Goal: Task Accomplishment & Management: Manage account settings

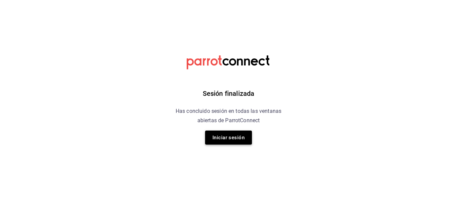
click at [234, 138] on button "Iniciar sesión" at bounding box center [228, 138] width 47 height 14
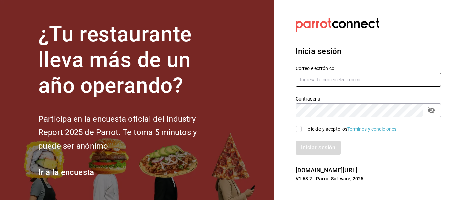
click at [344, 85] on input "text" at bounding box center [368, 80] width 145 height 14
click at [344, 85] on input "auxiliar.auditoria@" at bounding box center [368, 80] width 145 height 14
type input "auxiliar.auditoria@dipromedic.com"
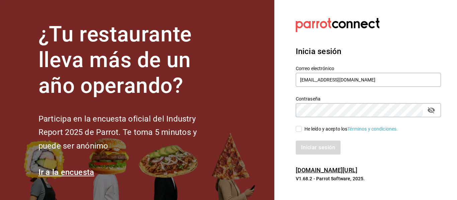
click at [302, 129] on input "He leído y acepto los Términos y condiciones." at bounding box center [299, 129] width 6 height 6
checkbox input "true"
click at [310, 145] on button "Iniciar sesión" at bounding box center [319, 148] width 46 height 14
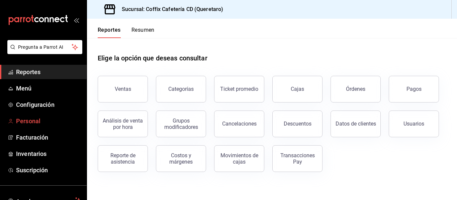
click at [32, 118] on span "Personal" at bounding box center [48, 121] width 65 height 9
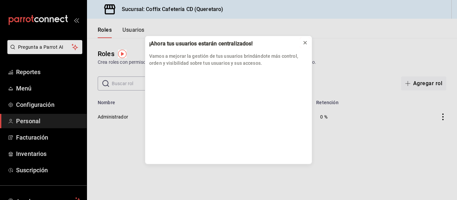
click at [301, 47] on button at bounding box center [305, 42] width 11 height 11
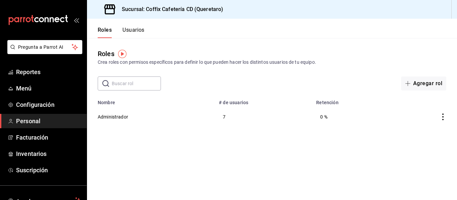
click at [442, 114] on icon "actions" at bounding box center [443, 117] width 7 height 7
click at [136, 118] on div at bounding box center [228, 100] width 457 height 200
click at [110, 115] on button "Administrador" at bounding box center [113, 117] width 30 height 7
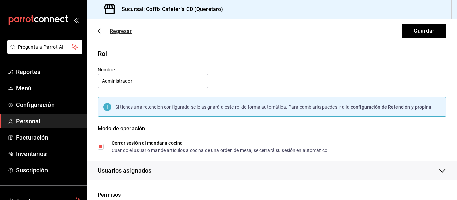
click at [115, 30] on span "Regresar" at bounding box center [121, 31] width 22 height 6
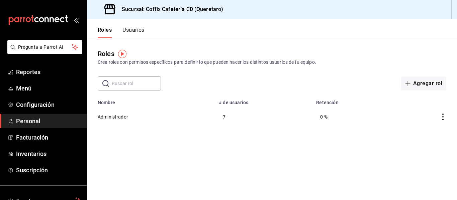
click at [125, 28] on button "Usuarios" at bounding box center [134, 32] width 22 height 11
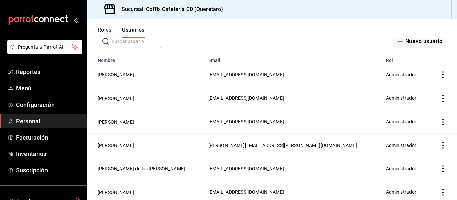
scroll to position [43, 0]
click at [440, 74] on icon "actions" at bounding box center [443, 74] width 7 height 7
click at [409, 81] on span "Eliminar" at bounding box center [407, 84] width 29 height 8
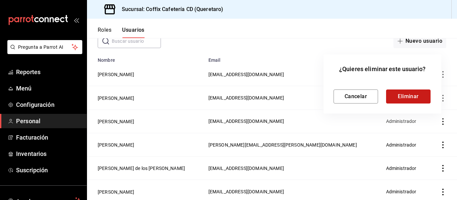
click at [405, 96] on button "Eliminar" at bounding box center [408, 97] width 45 height 14
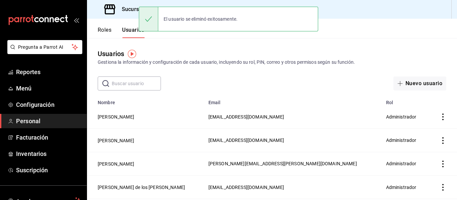
scroll to position [67, 0]
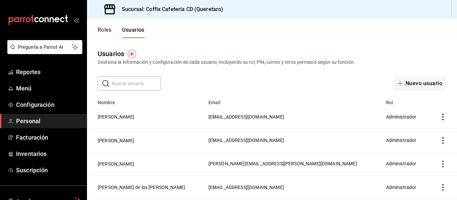
click at [110, 33] on button "Roles" at bounding box center [105, 32] width 14 height 11
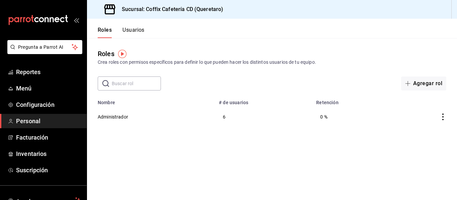
click at [307, 39] on div "Roles Crea roles con permisos específicos para definir lo que pueden hacer los …" at bounding box center [272, 64] width 370 height 53
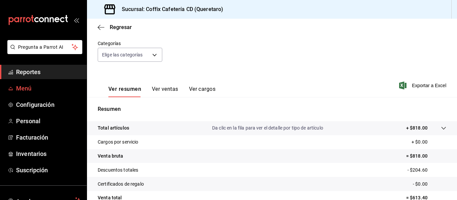
click at [26, 86] on span "Menú" at bounding box center [48, 88] width 65 height 9
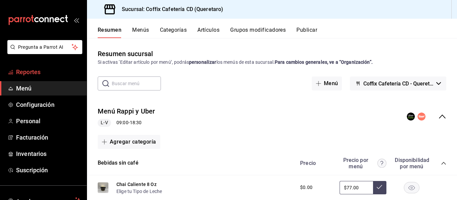
click at [30, 74] on span "Reportes" at bounding box center [48, 72] width 65 height 9
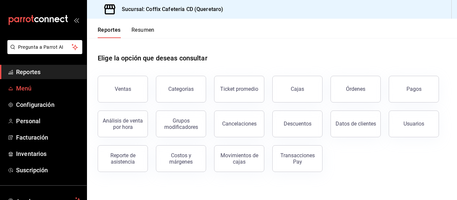
click at [28, 87] on span "Menú" at bounding box center [48, 88] width 65 height 9
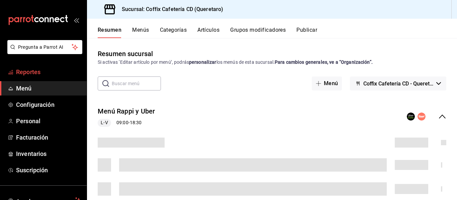
click at [55, 65] on link "Reportes" at bounding box center [43, 72] width 87 height 14
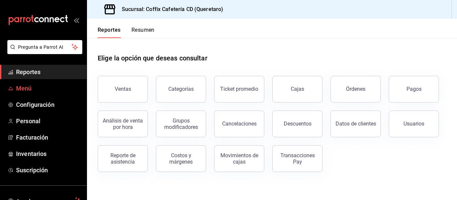
click at [44, 94] on link "Menú" at bounding box center [43, 88] width 87 height 14
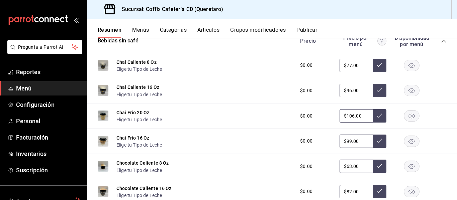
scroll to position [157, 0]
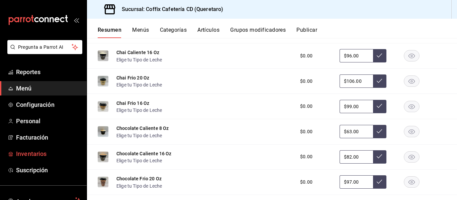
click at [38, 151] on span "Inventarios" at bounding box center [48, 154] width 65 height 9
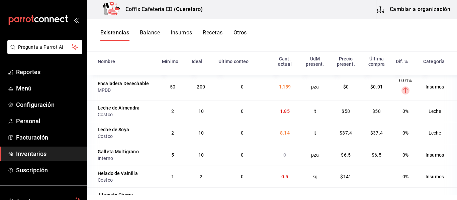
scroll to position [297, 0]
